Goal: Find specific page/section: Find specific page/section

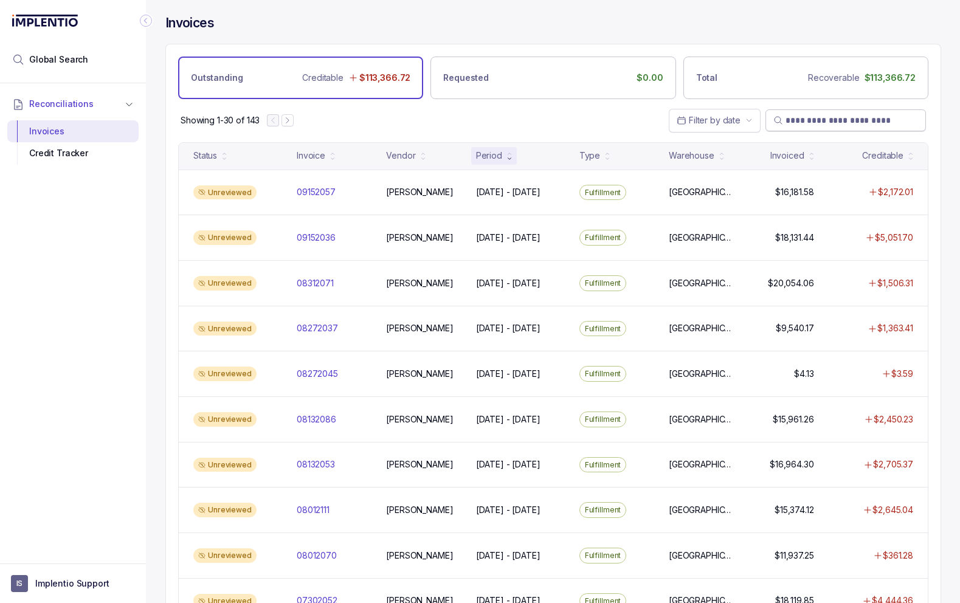
click at [837, 120] on input "search" at bounding box center [851, 120] width 132 height 12
paste input "******"
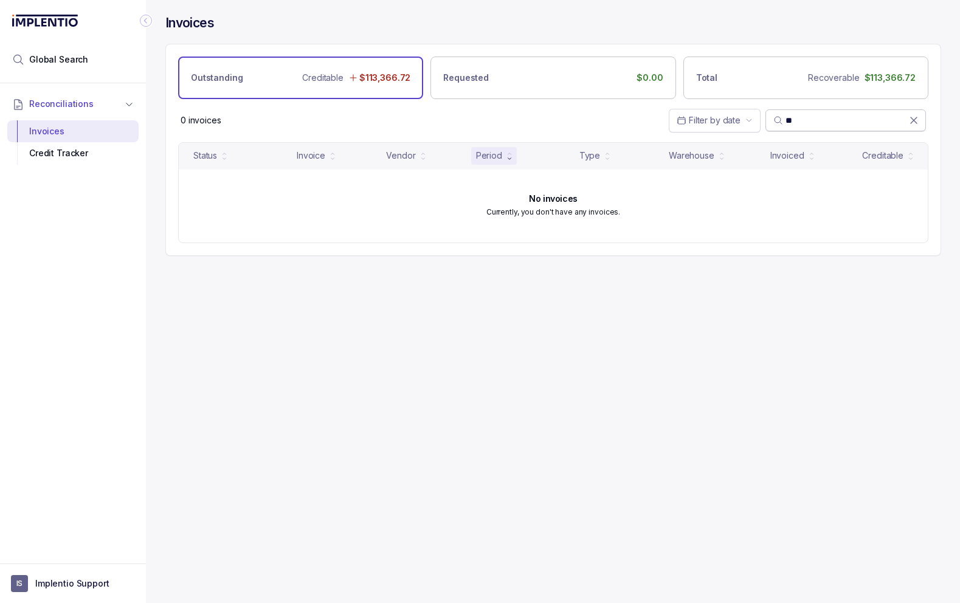
type input "*"
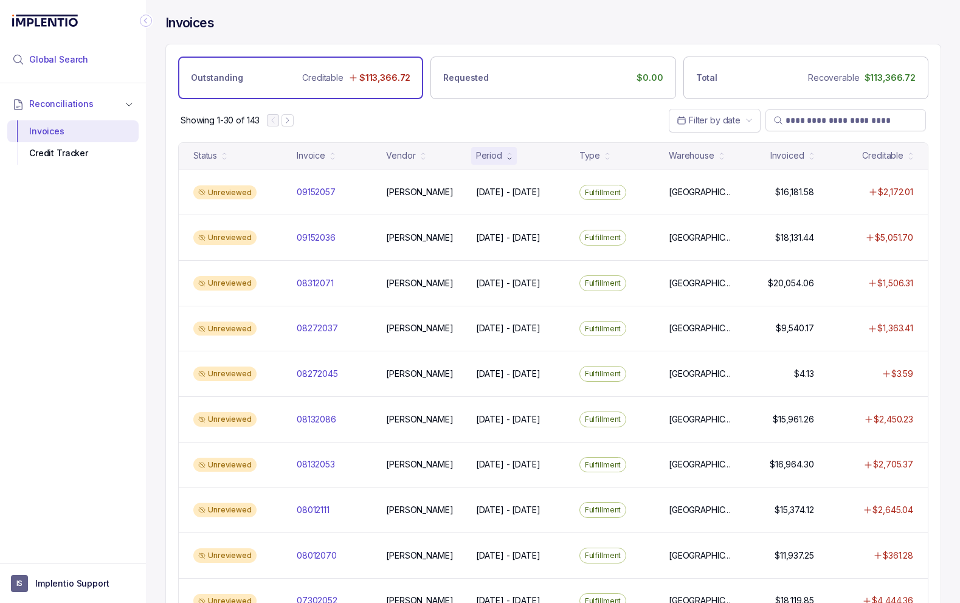
click at [63, 63] on span "Global Search" at bounding box center [58, 59] width 59 height 12
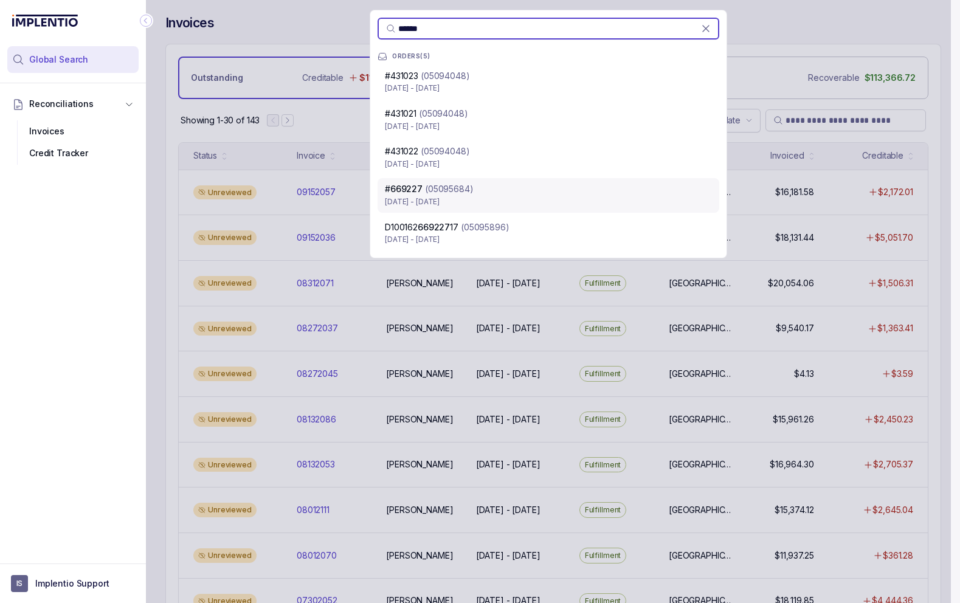
type input "******"
click at [473, 196] on p "[DATE] - [DATE]" at bounding box center [548, 202] width 327 height 12
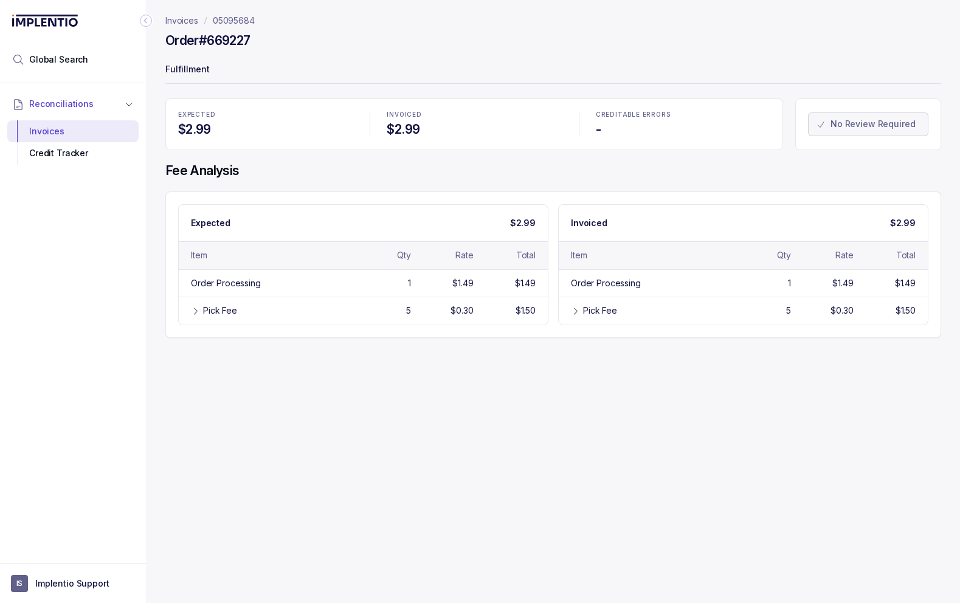
click at [230, 21] on p "05095684" at bounding box center [234, 21] width 42 height 12
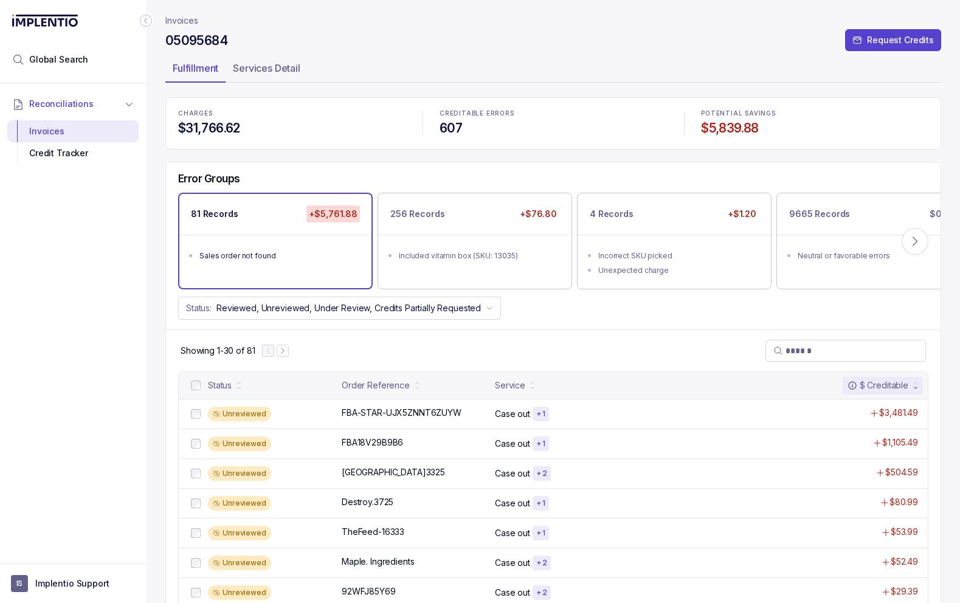
click at [178, 20] on p "Invoices" at bounding box center [181, 21] width 33 height 12
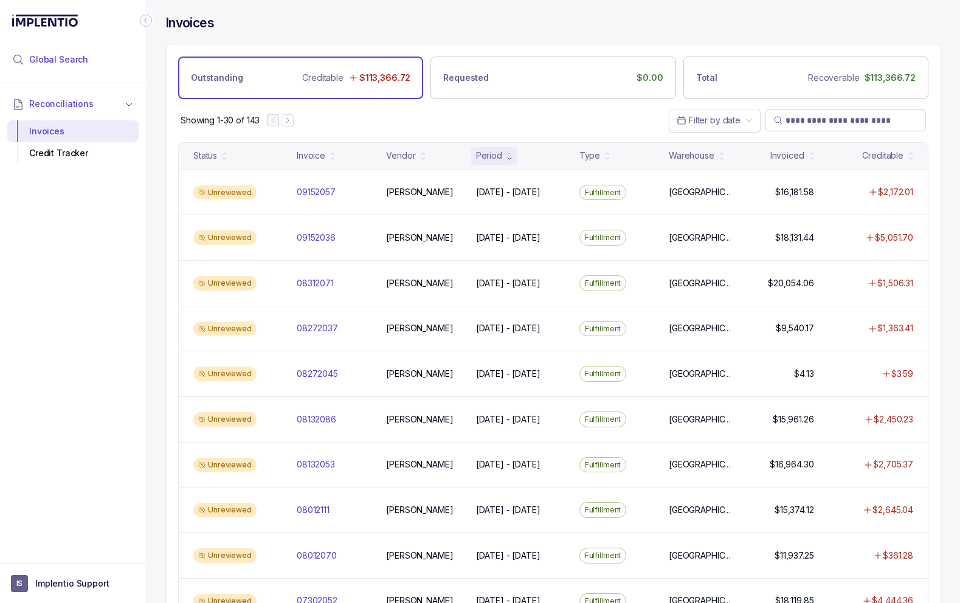
click at [92, 59] on li "Global Search" at bounding box center [72, 59] width 131 height 27
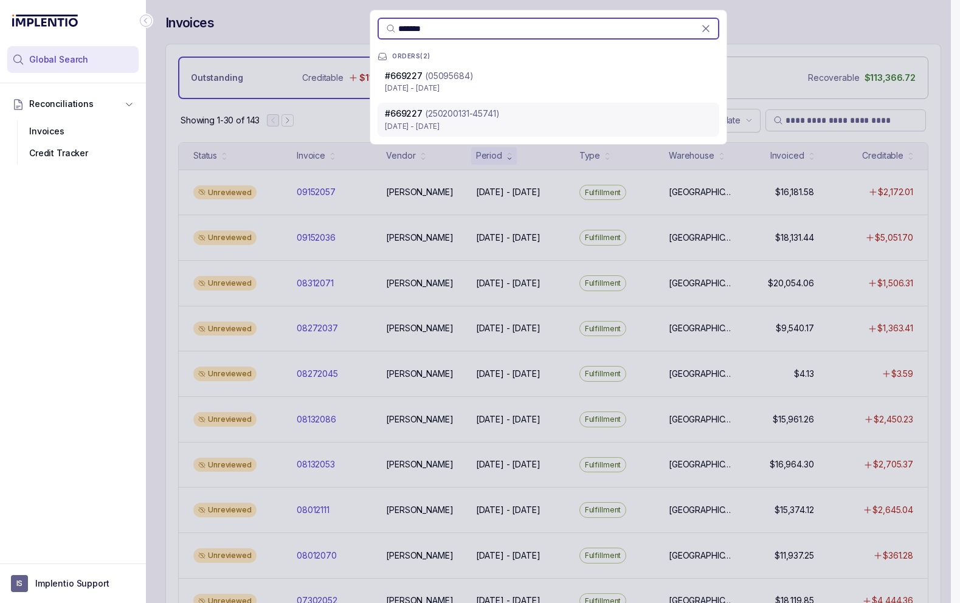
type input "*******"
click at [416, 122] on p "[DATE] - [DATE]" at bounding box center [548, 126] width 327 height 12
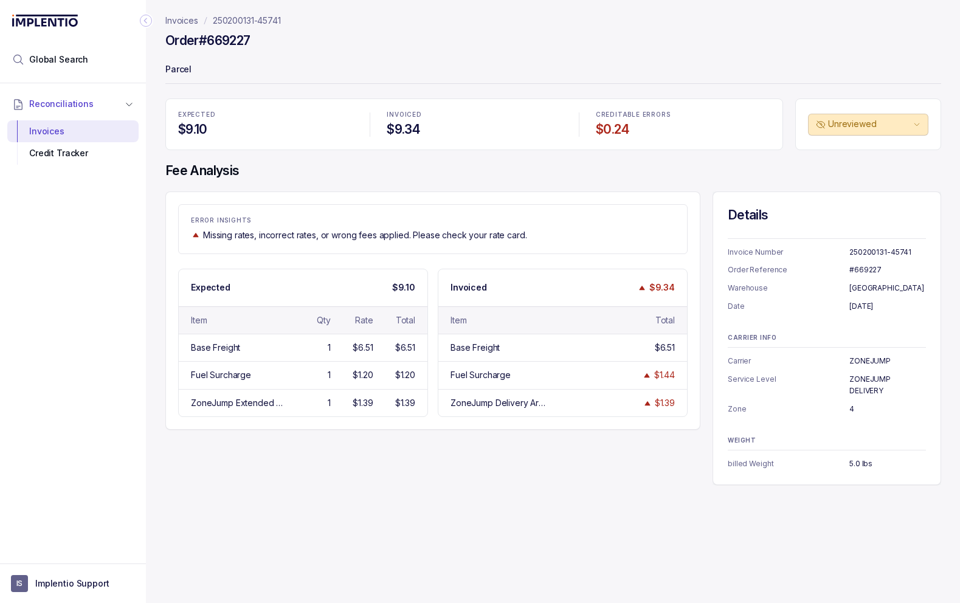
click at [235, 20] on p "250200131-45741" at bounding box center [247, 21] width 68 height 12
drag, startPoint x: 213, startPoint y: 19, endPoint x: 242, endPoint y: 19, distance: 29.2
drag, startPoint x: 294, startPoint y: 21, endPoint x: 213, endPoint y: 18, distance: 80.9
click at [213, 18] on nav "Invoices 250200131-45741" at bounding box center [552, 21] width 775 height 12
copy p "250200131-45741"
